Goal: Find specific page/section: Find specific page/section

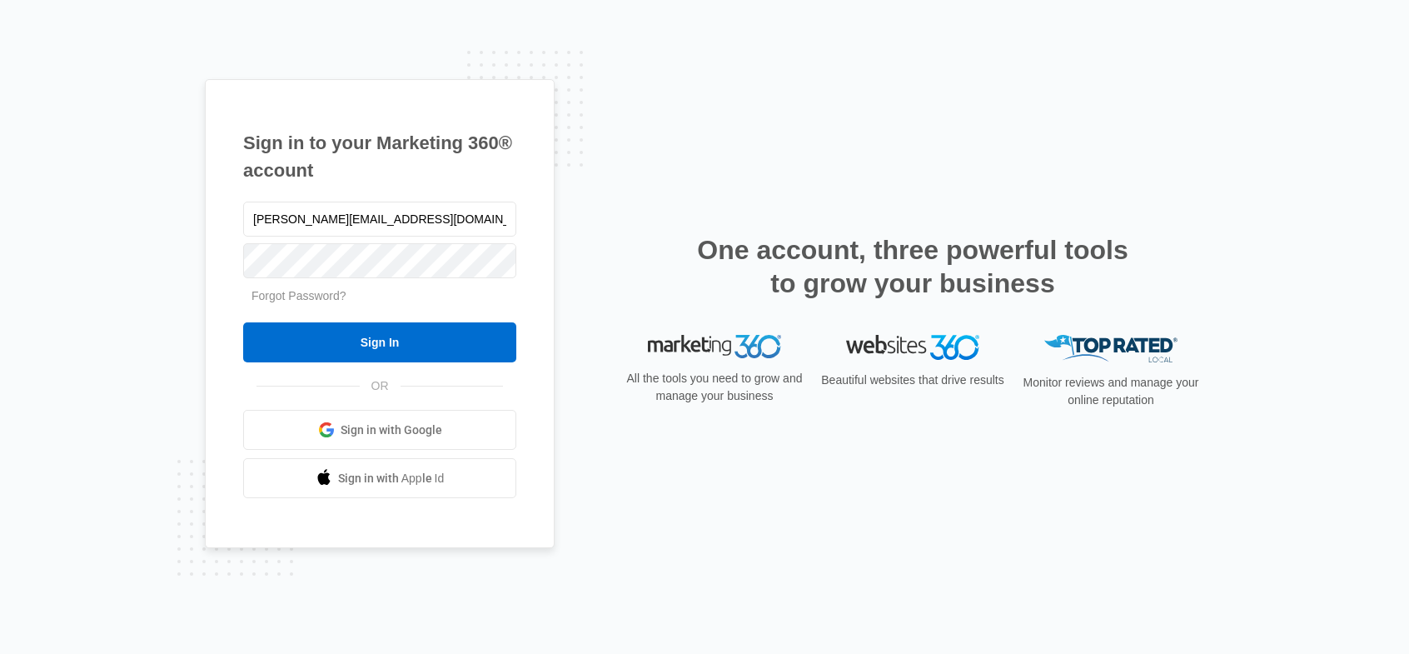
type input "[PERSON_NAME][EMAIL_ADDRESS][DOMAIN_NAME]"
click at [243, 322] on input "Sign In" at bounding box center [379, 342] width 273 height 40
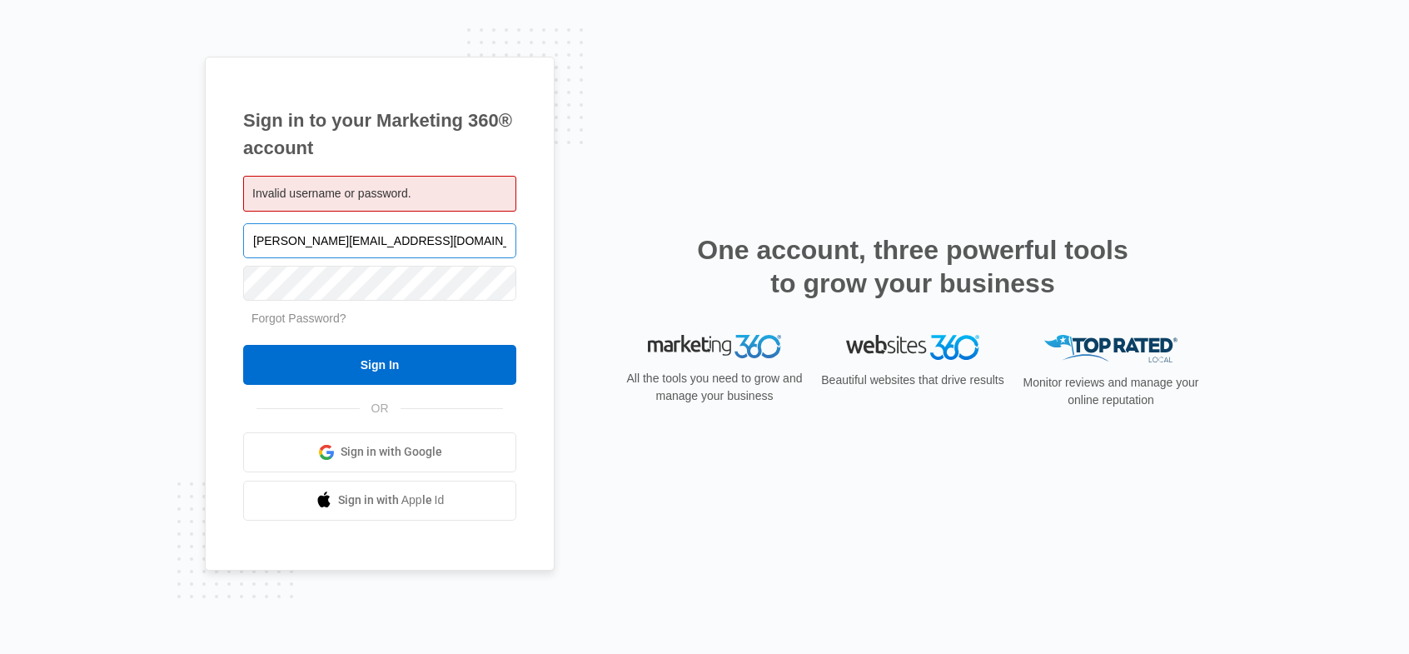
click at [416, 241] on input "[PERSON_NAME][EMAIL_ADDRESS][DOMAIN_NAME]" at bounding box center [379, 240] width 273 height 35
click at [425, 242] on input "[PERSON_NAME][EMAIL_ADDRESS][DOMAIN_NAME]" at bounding box center [379, 240] width 273 height 35
type input "[PERSON_NAME][EMAIL_ADDRESS][DOMAIN_NAME]"
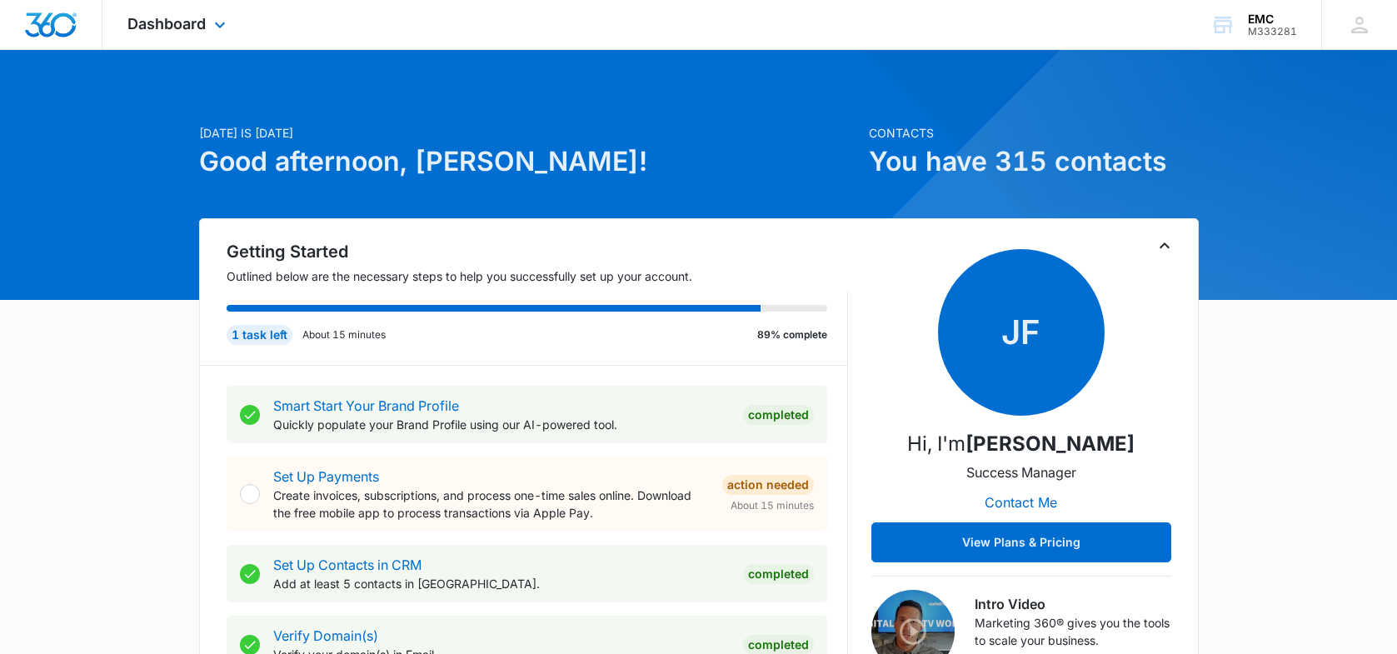
click at [232, 22] on div "Dashboard Apps Reputation Websites Forms CRM Email Social Payments POS Content …" at bounding box center [178, 24] width 152 height 49
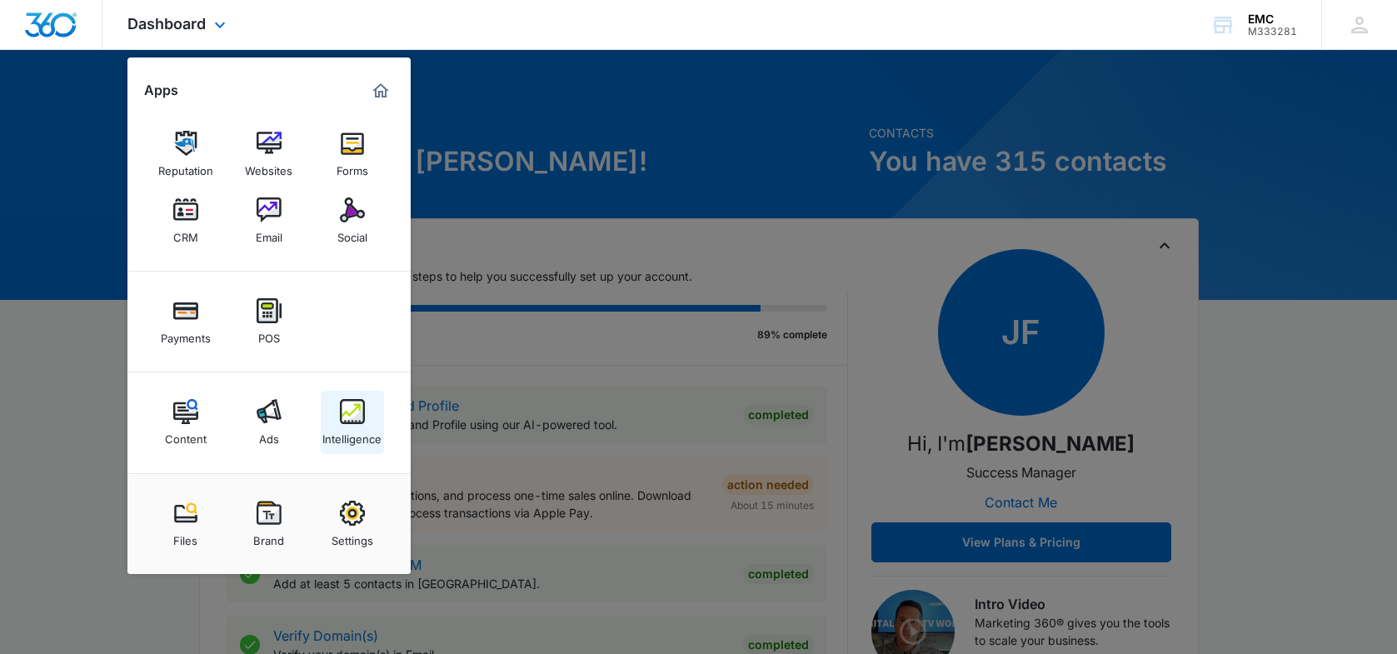
click at [366, 433] on div "Intelligence" at bounding box center [351, 435] width 59 height 22
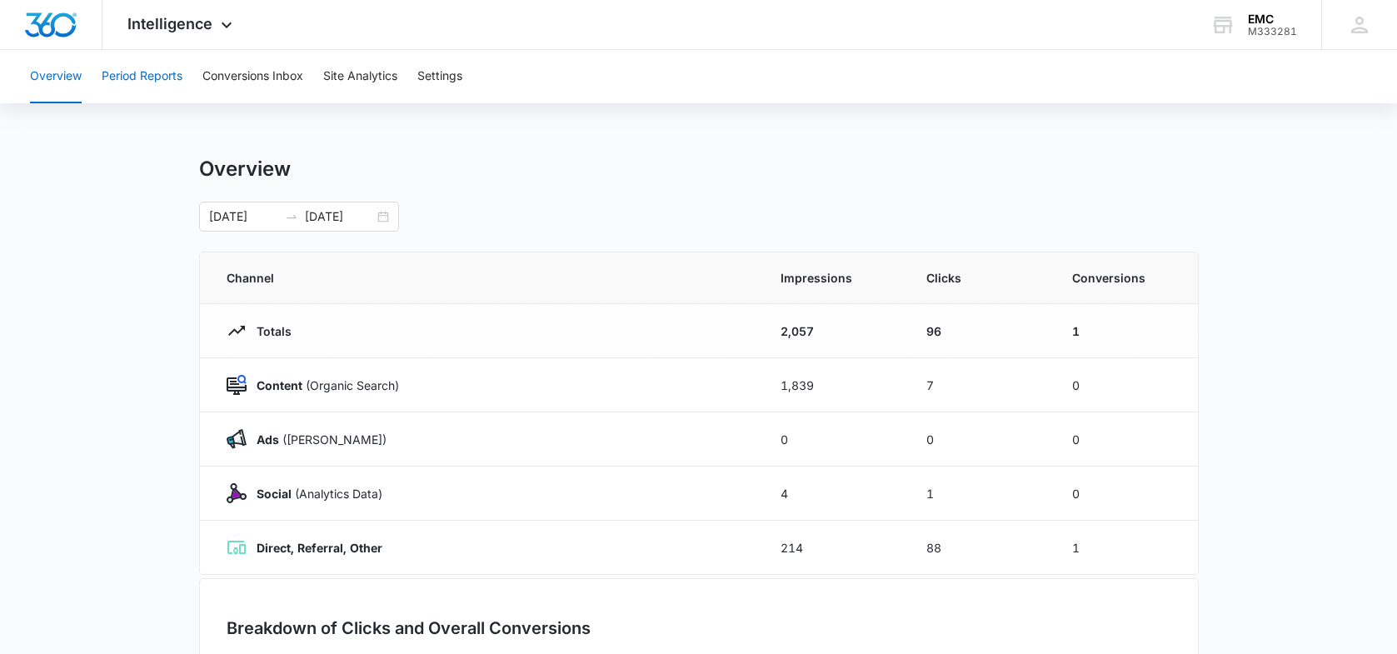
click at [153, 82] on button "Period Reports" at bounding box center [142, 76] width 81 height 53
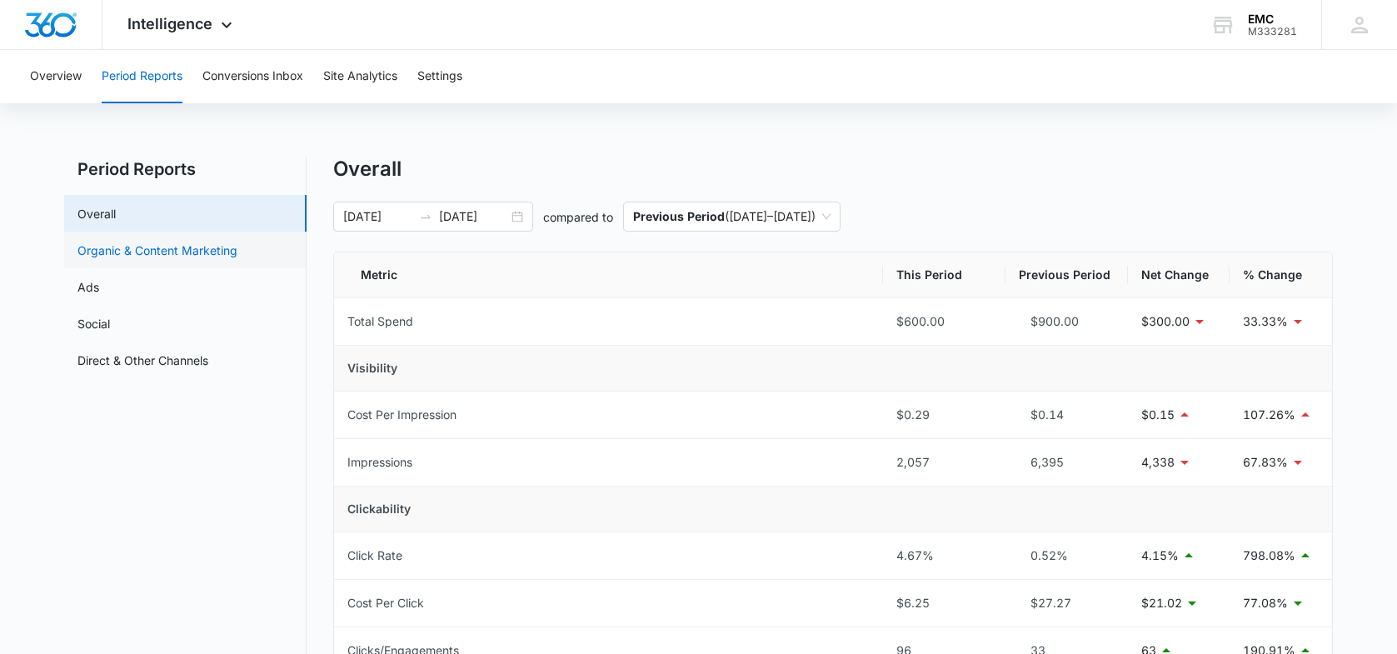
click at [177, 251] on link "Organic & Content Marketing" at bounding box center [157, 250] width 160 height 17
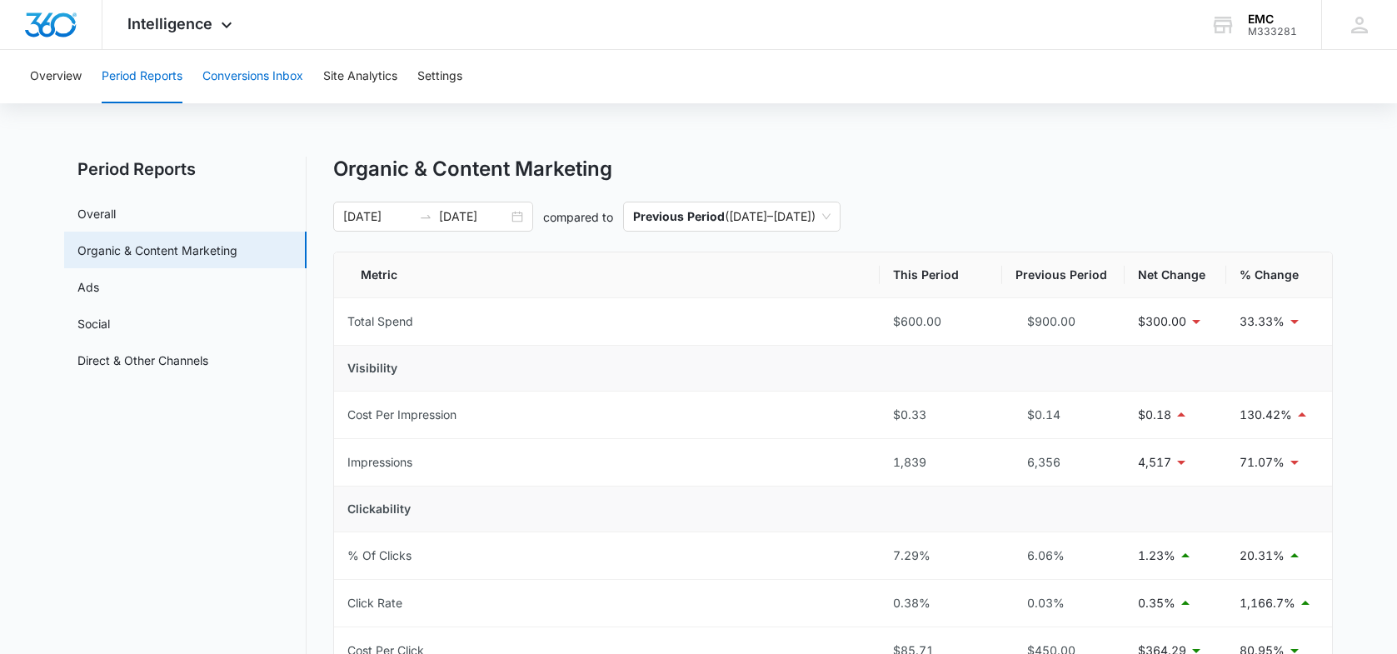
click at [295, 78] on button "Conversions Inbox" at bounding box center [252, 76] width 101 height 53
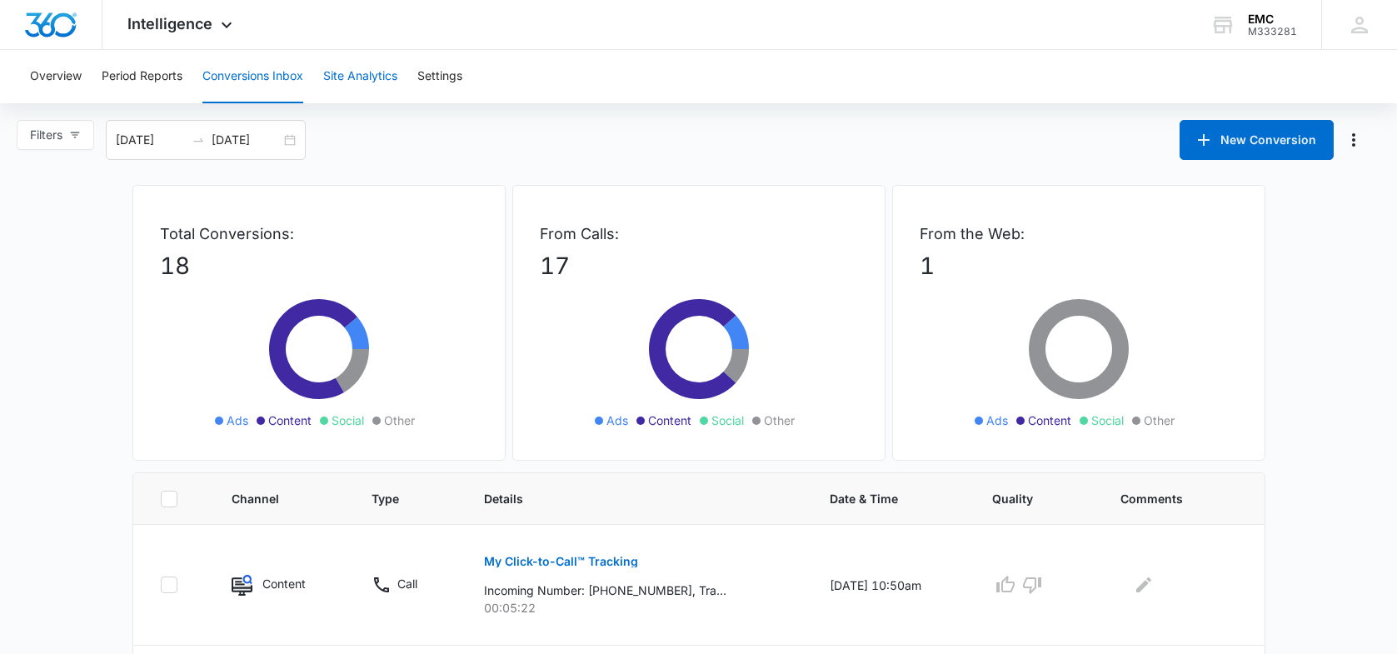
click at [364, 87] on button "Site Analytics" at bounding box center [360, 76] width 74 height 53
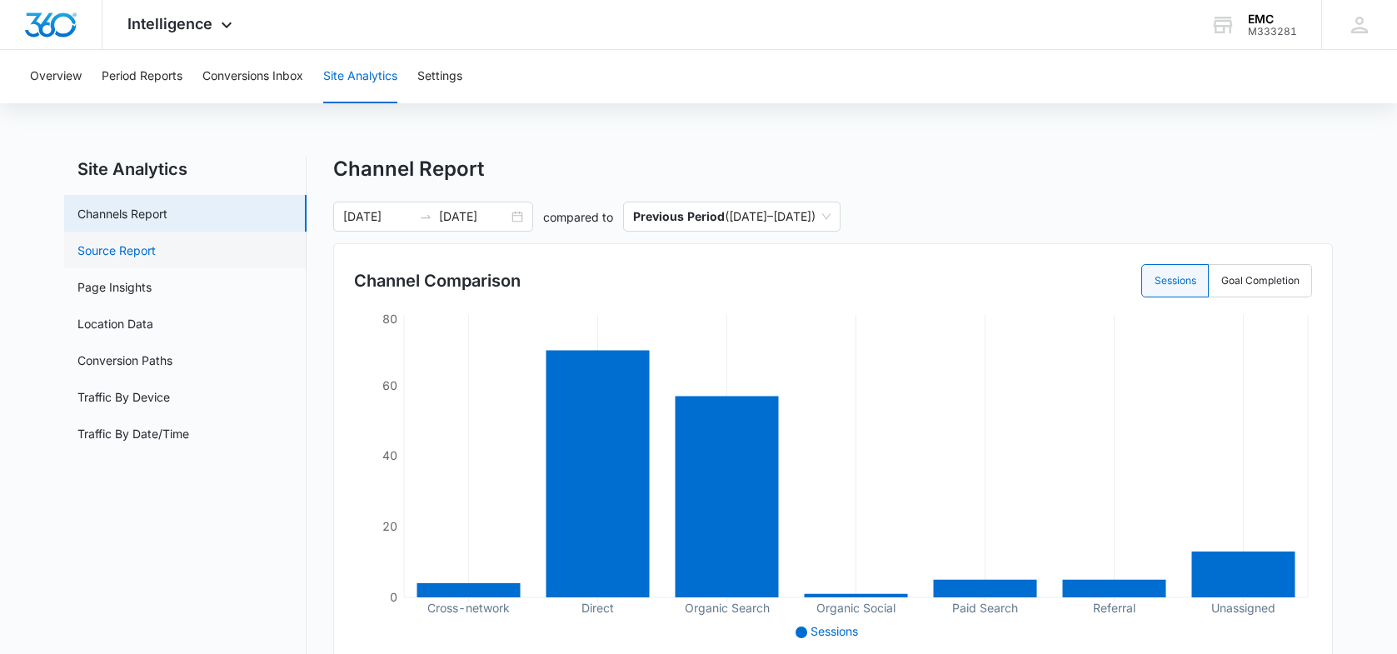
click at [156, 251] on link "Source Report" at bounding box center [116, 250] width 78 height 17
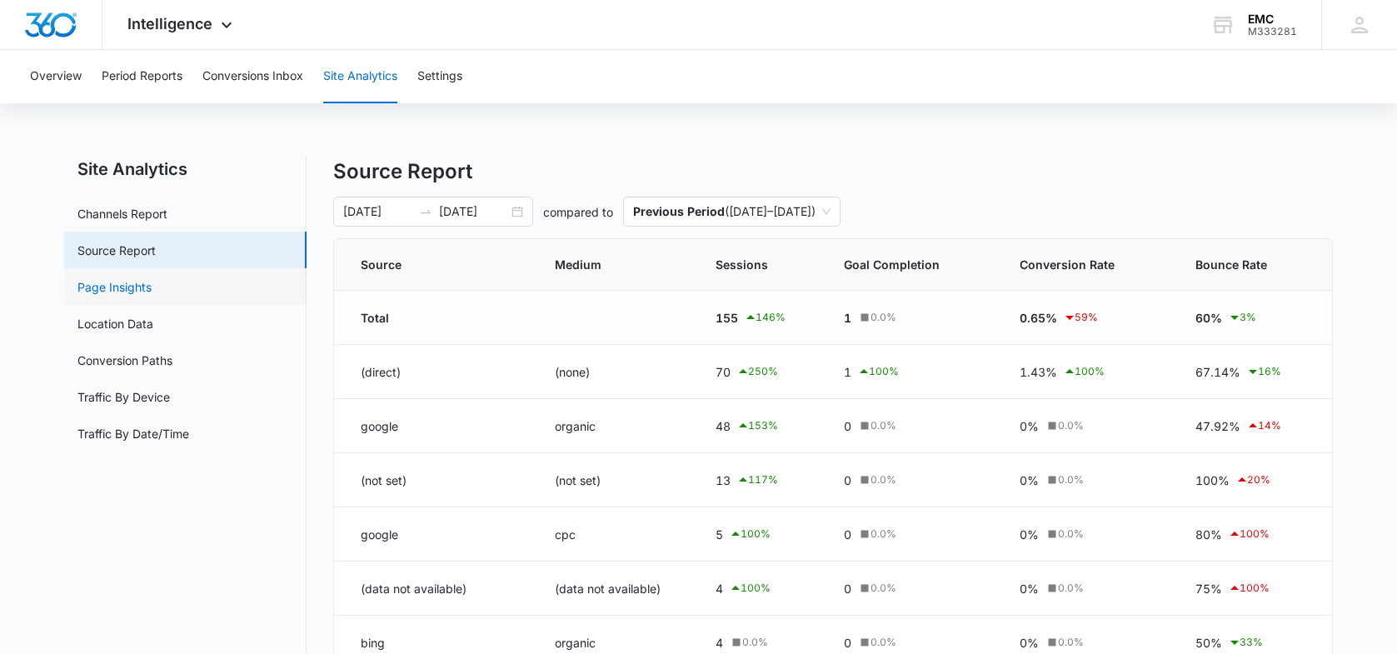
click at [152, 295] on link "Page Insights" at bounding box center [114, 286] width 74 height 17
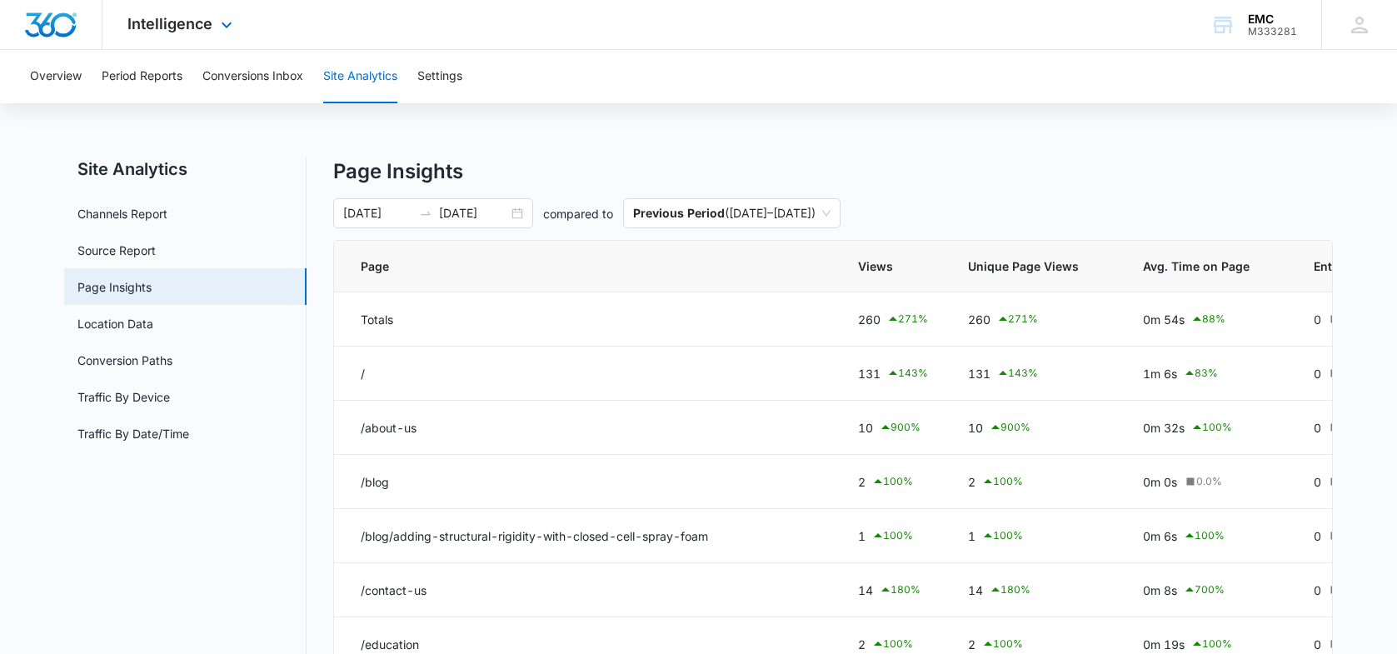
click at [169, 9] on div "Intelligence Apps Reputation Websites Forms CRM Email Social Payments POS Conte…" at bounding box center [181, 24] width 159 height 49
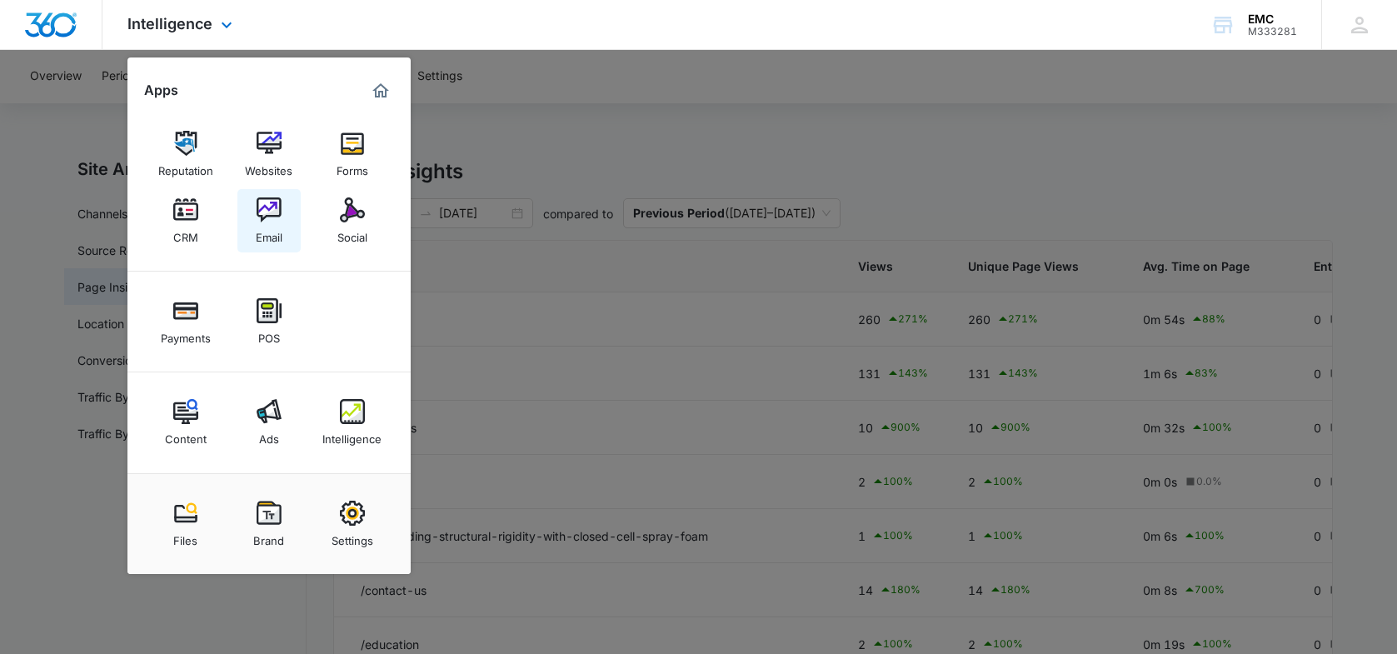
click at [266, 213] on img at bounding box center [269, 209] width 25 height 25
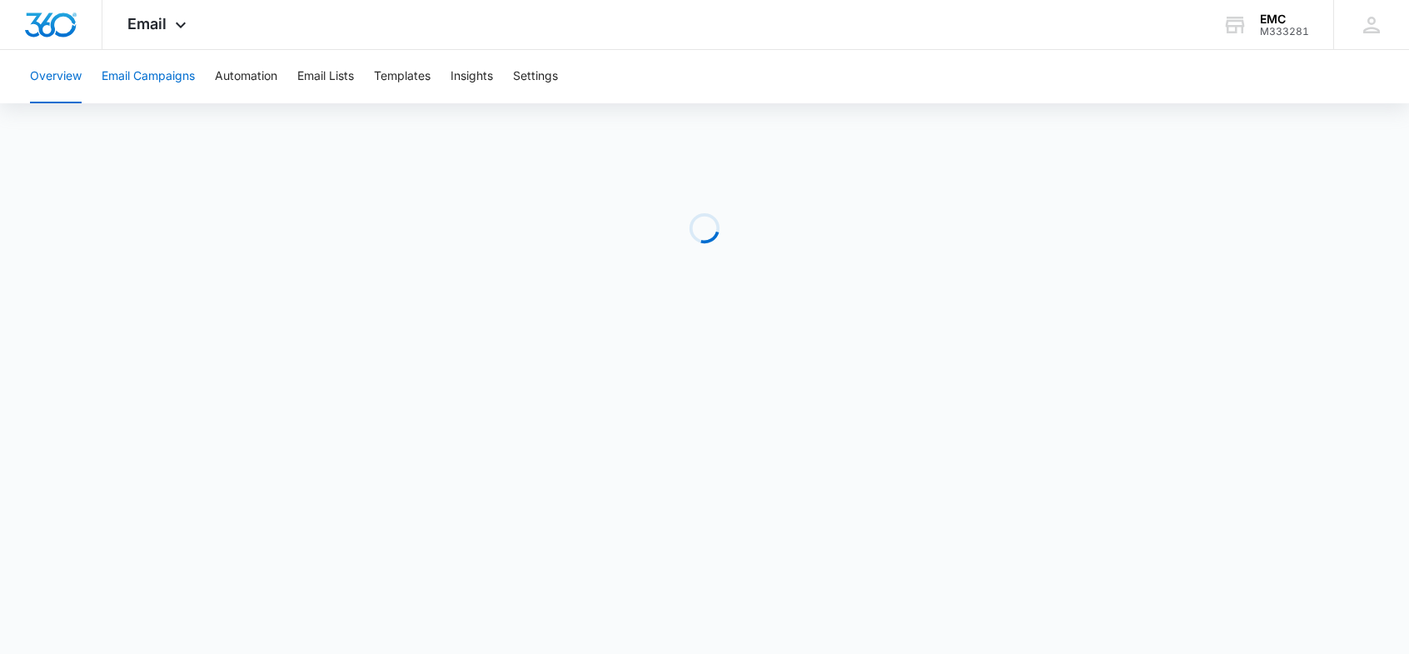
click at [181, 72] on button "Email Campaigns" at bounding box center [148, 76] width 93 height 53
